Goal: Navigation & Orientation: Find specific page/section

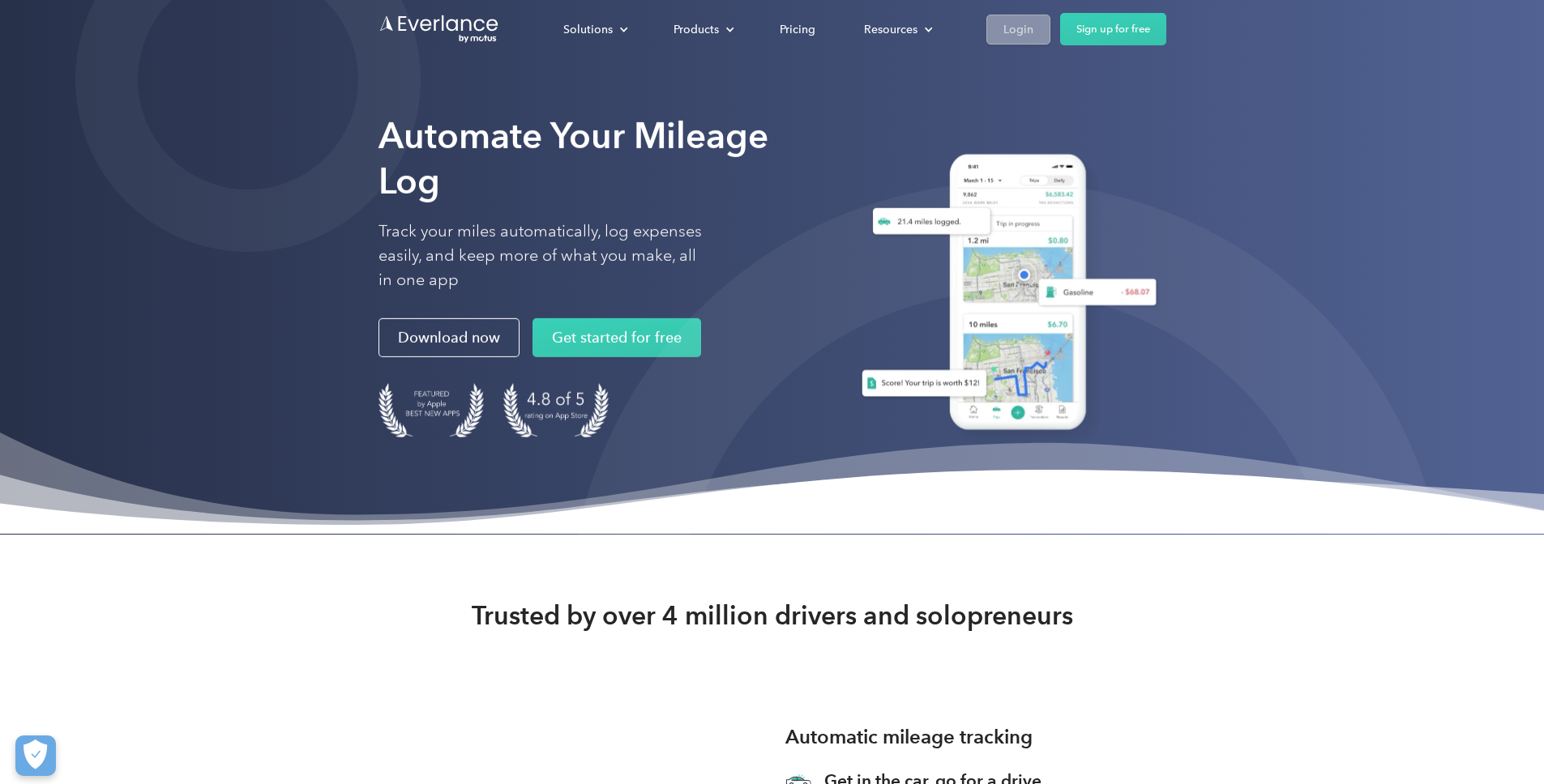
click at [1033, 26] on div "Login" at bounding box center [1019, 29] width 30 height 20
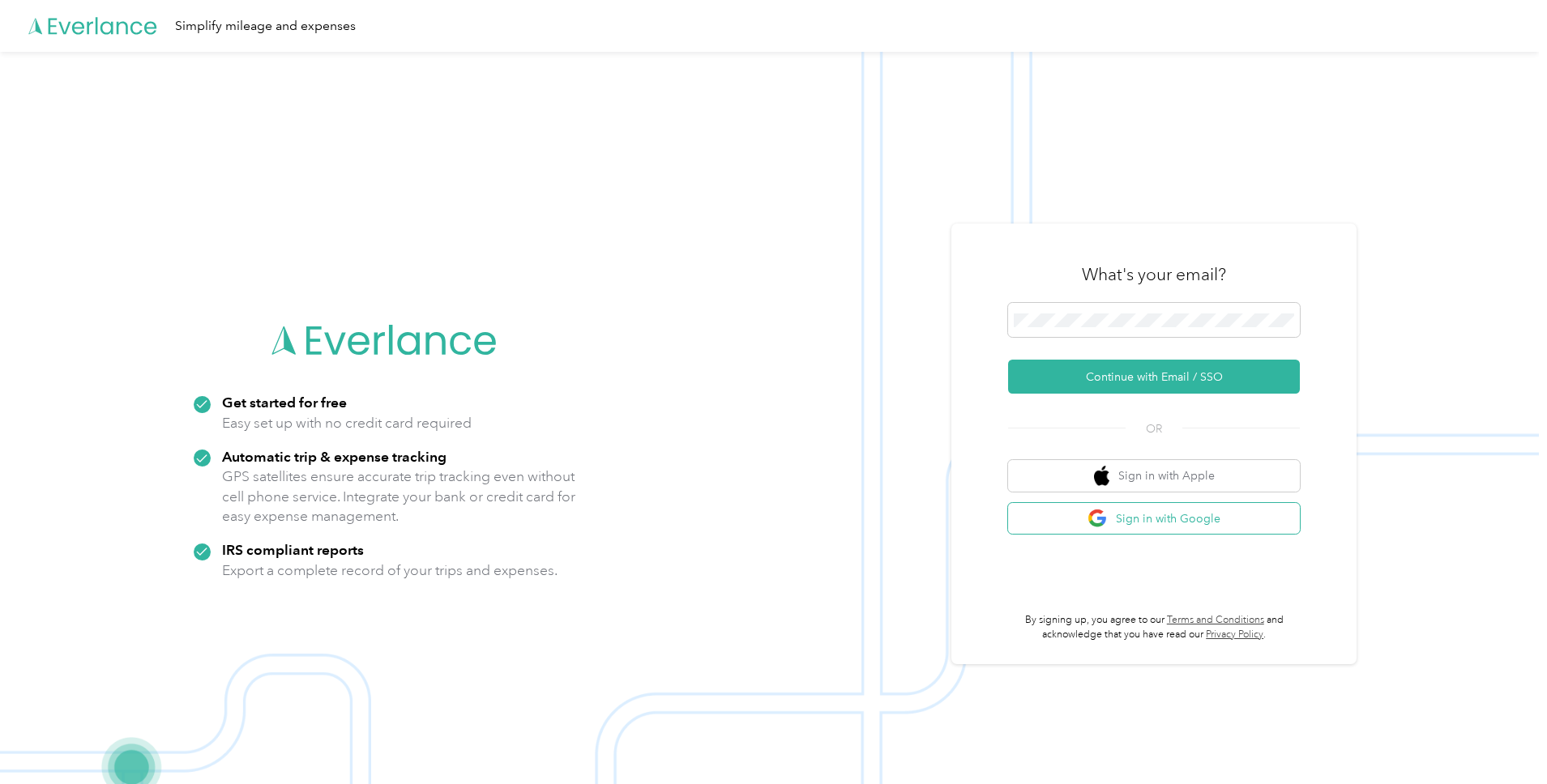
click at [1160, 523] on button "Sign in with Google" at bounding box center [1154, 519] width 292 height 32
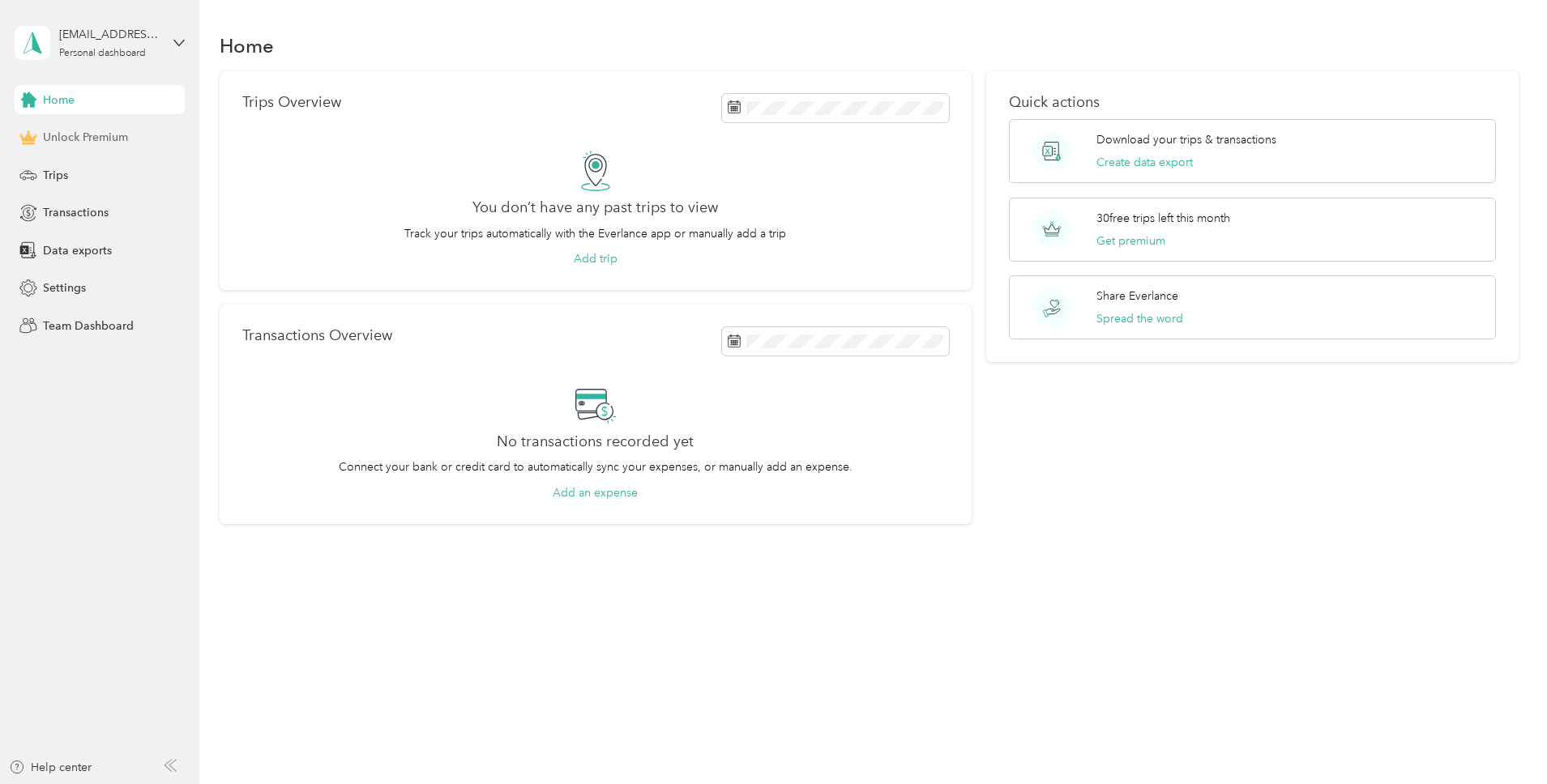
click at [105, 141] on span "Unlock Premium" at bounding box center [85, 137] width 85 height 17
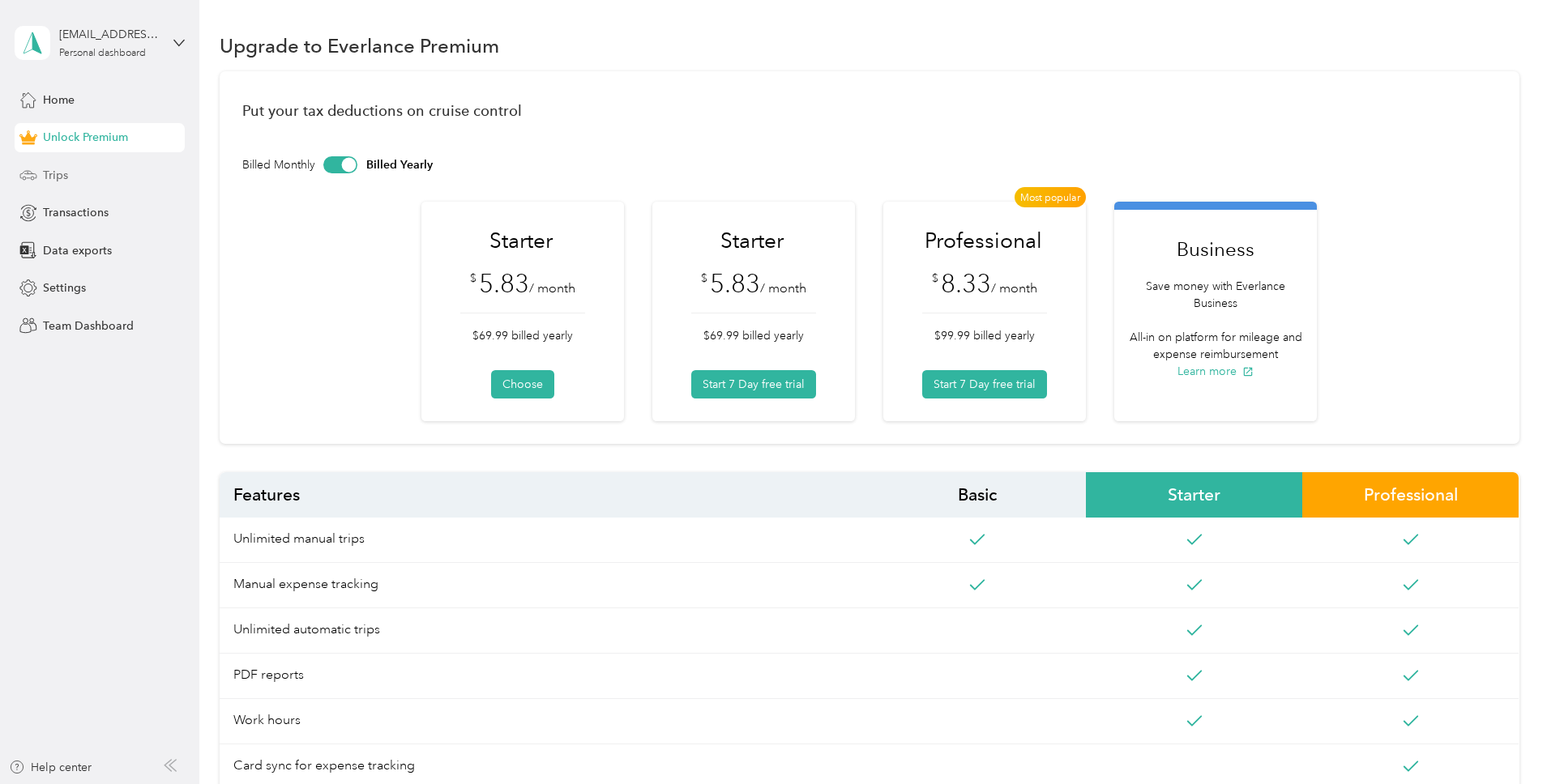
click at [103, 176] on div "Trips" at bounding box center [99, 175] width 170 height 29
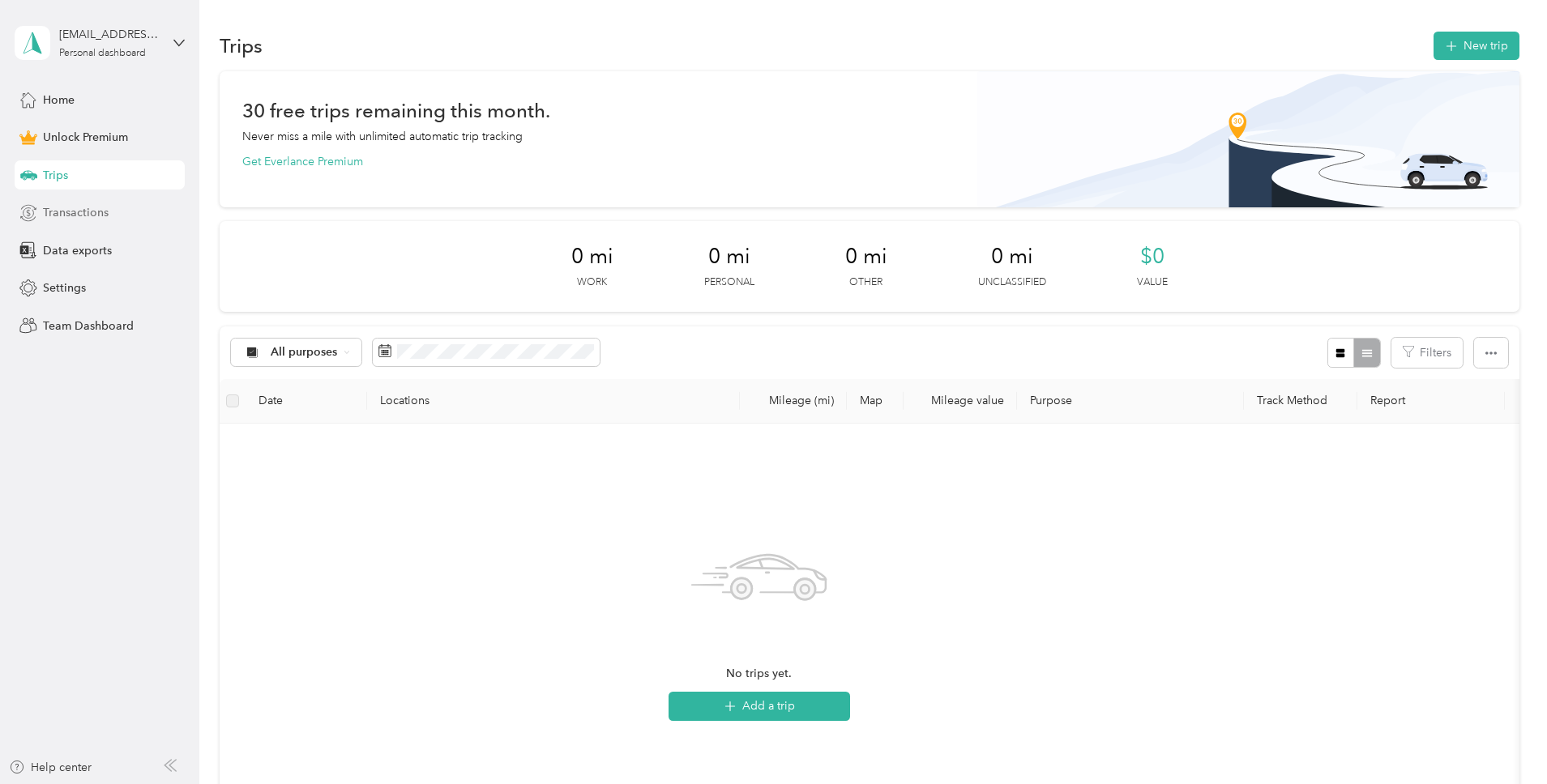
click at [112, 221] on div "Transactions" at bounding box center [99, 213] width 170 height 29
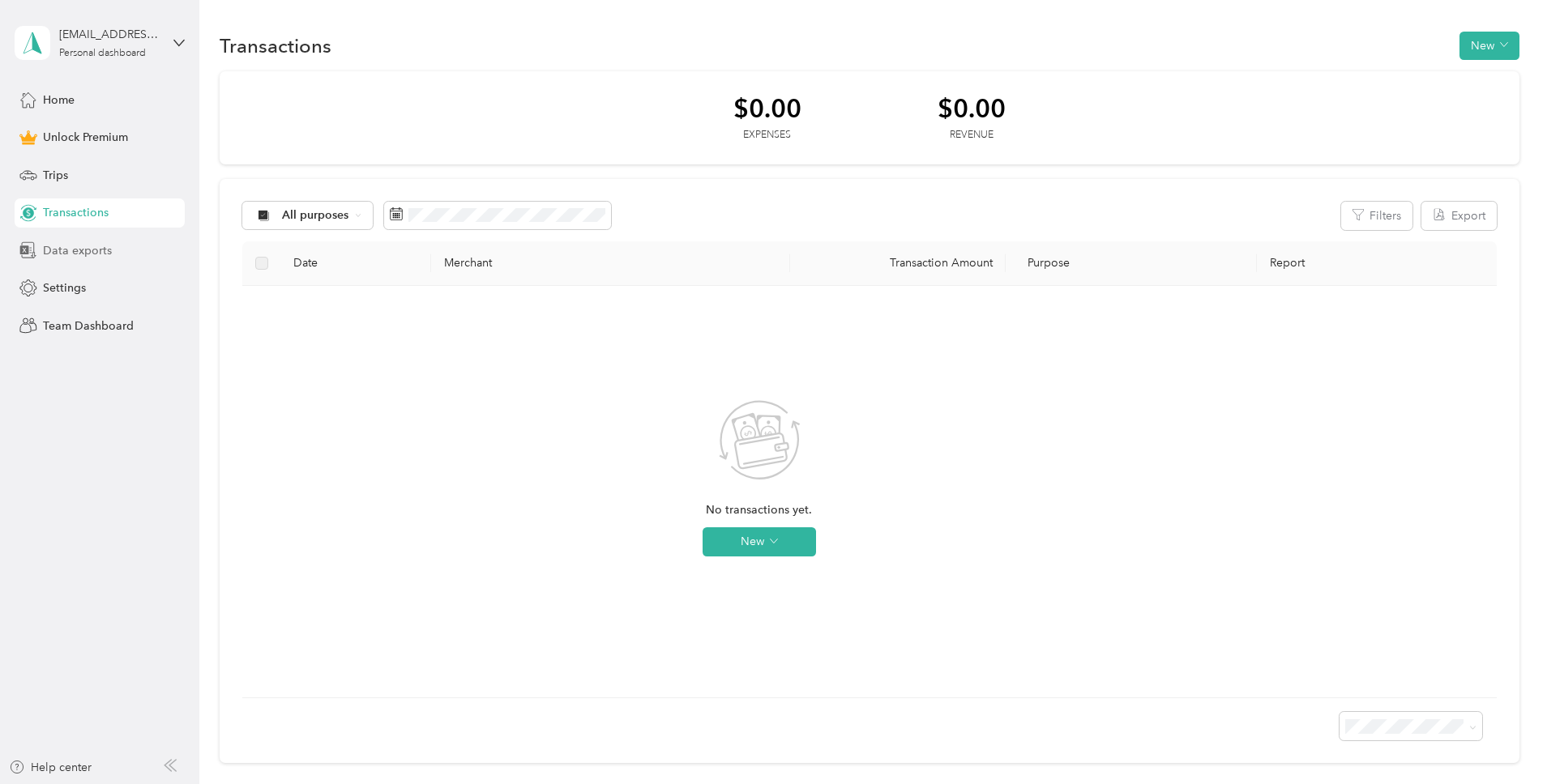
click at [113, 254] on div "Data exports" at bounding box center [99, 250] width 170 height 29
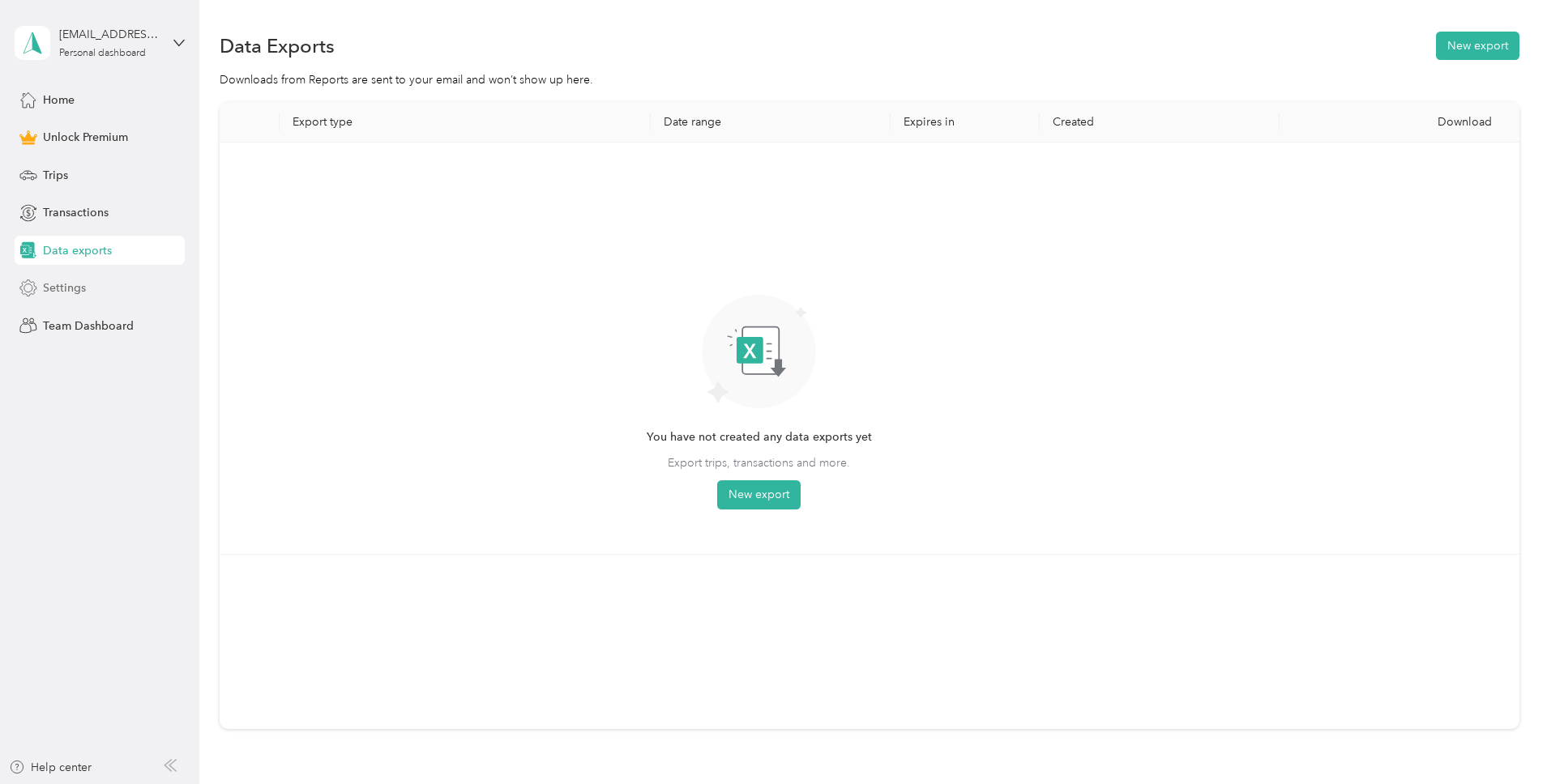
click at [106, 294] on div "Settings" at bounding box center [99, 288] width 170 height 29
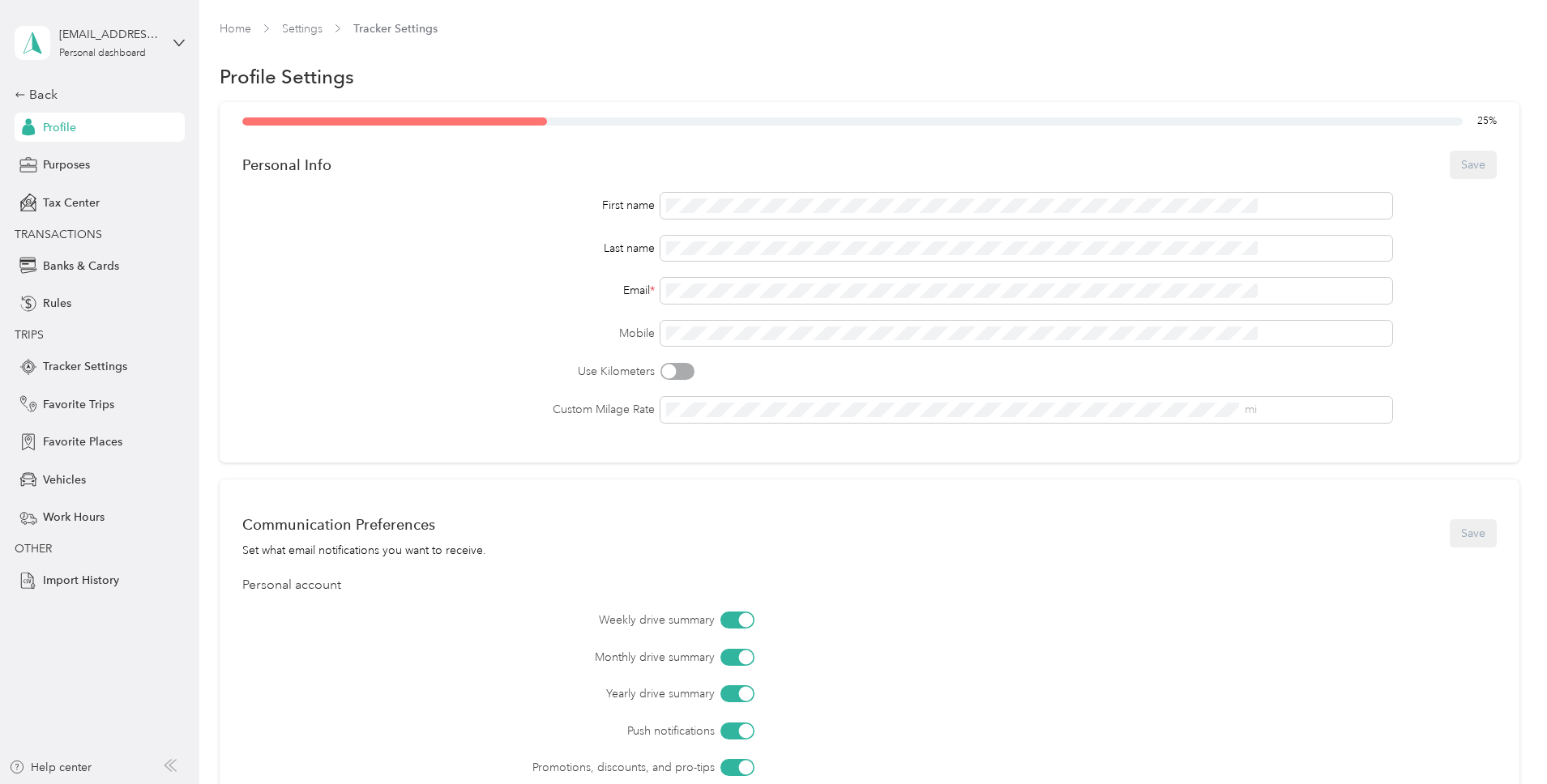
click at [172, 55] on div "[EMAIL_ADDRESS][DOMAIN_NAME] Personal dashboard" at bounding box center [99, 42] width 170 height 56
click at [166, 136] on div "Log out" at bounding box center [185, 134] width 319 height 29
